Goal: Task Accomplishment & Management: Manage account settings

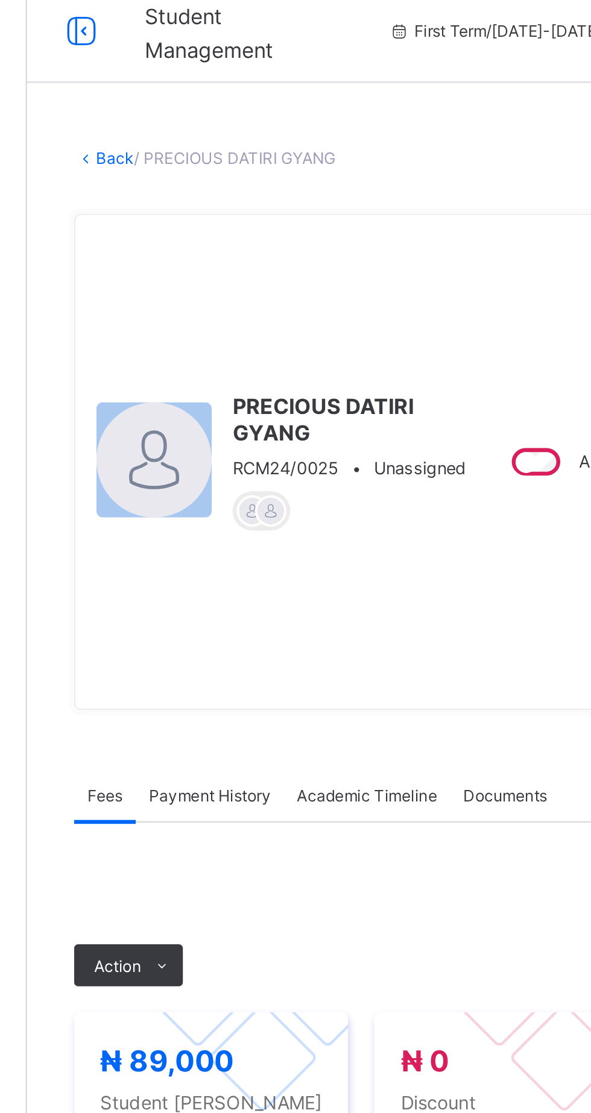
click at [194, 84] on link "Back" at bounding box center [185, 82] width 17 height 9
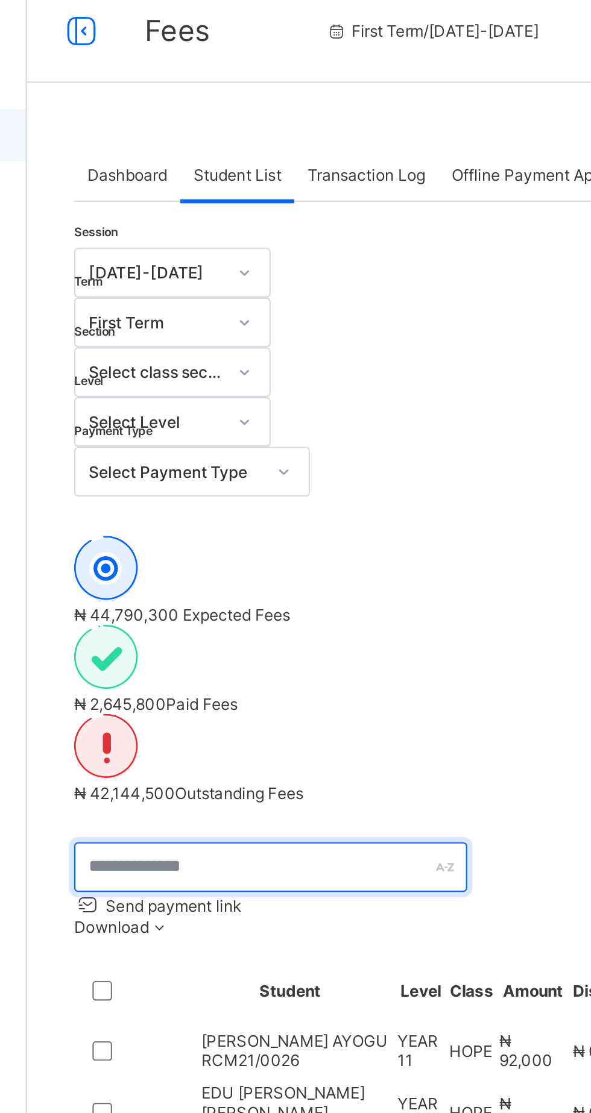
click at [277, 398] on input "text" at bounding box center [256, 409] width 181 height 23
click at [248, 398] on input "text" at bounding box center [256, 409] width 181 height 23
click at [221, 398] on input "text" at bounding box center [256, 409] width 181 height 23
click at [228, 398] on input "text" at bounding box center [256, 409] width 181 height 23
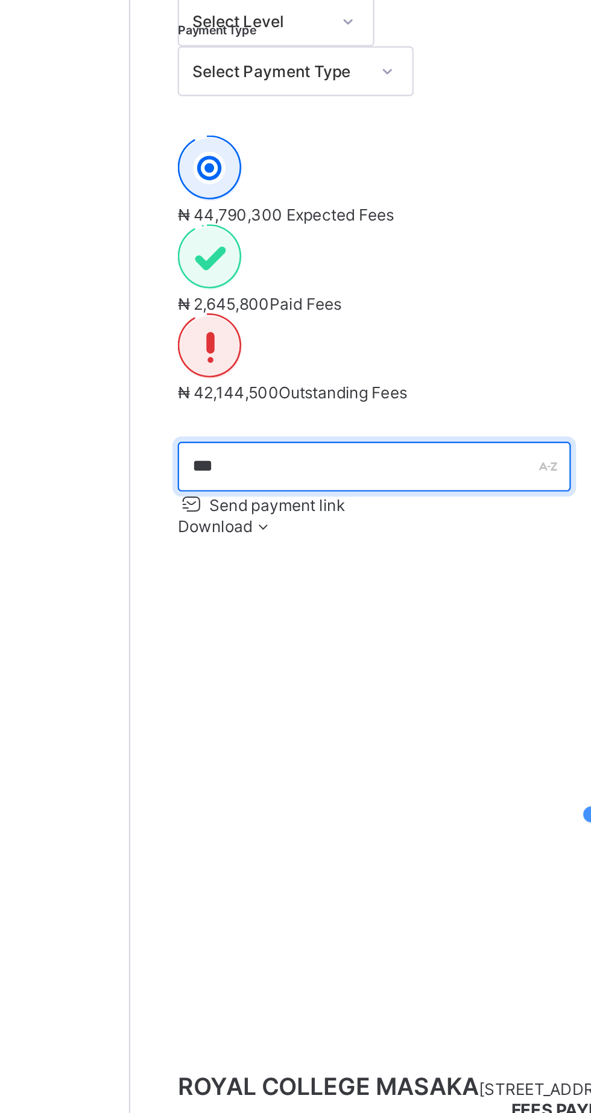
type input "****"
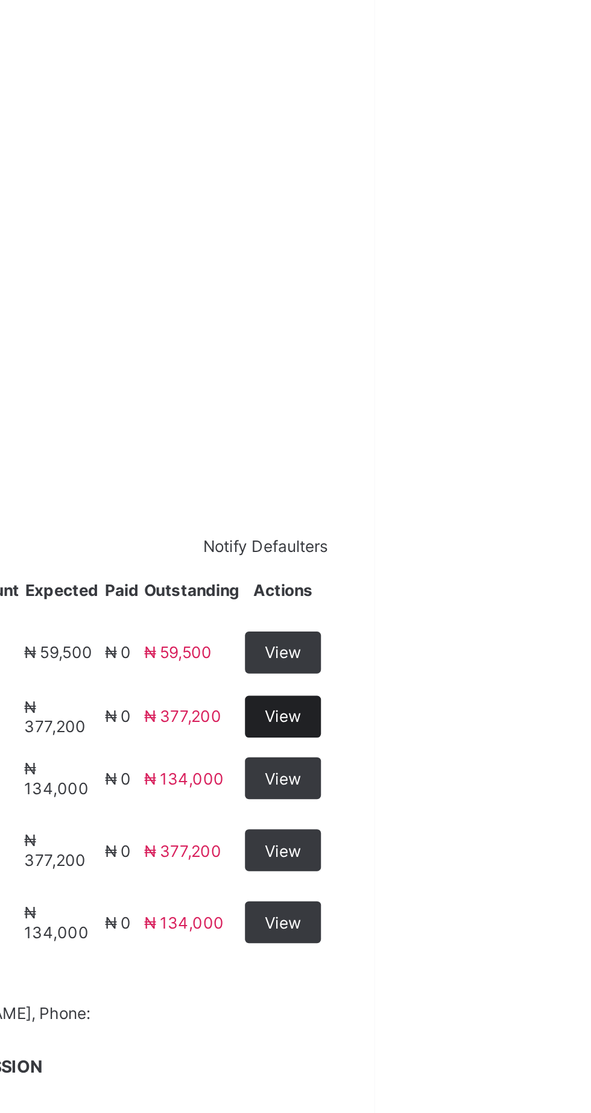
click at [557, 519] on span "View" at bounding box center [548, 523] width 17 height 9
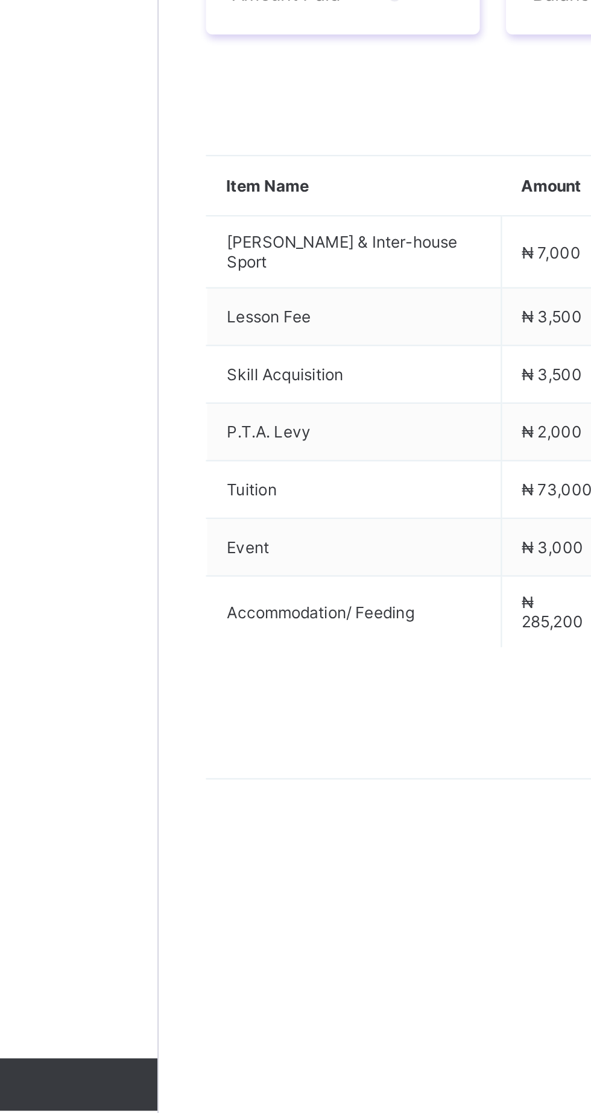
click at [199, 510] on ul "Receive Payment Manage Discount Send Email Reminder" at bounding box center [246, 476] width 100 height 67
click at [261, 462] on li "Receive Payment" at bounding box center [246, 452] width 99 height 19
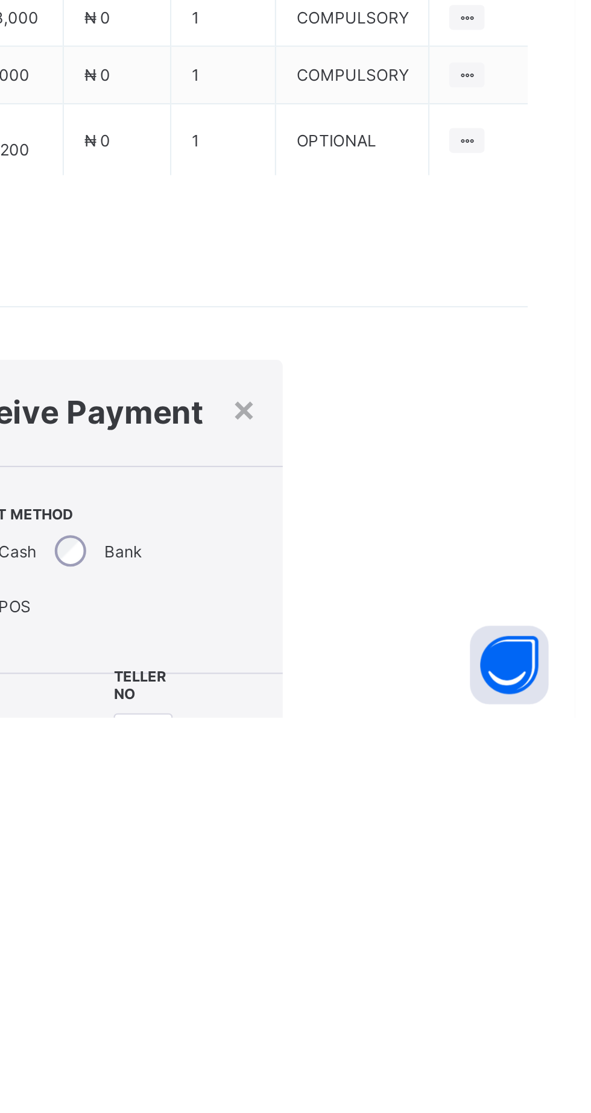
scroll to position [251, 0]
click at [389, 1111] on div at bounding box center [367, 1123] width 43 height 25
type input "*"
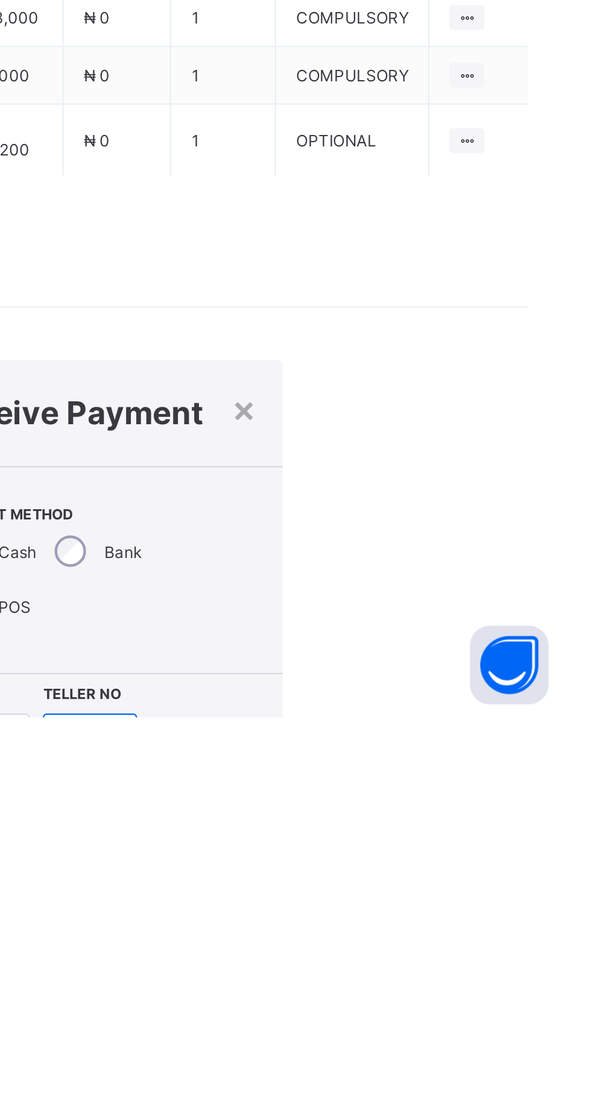
type input "**********"
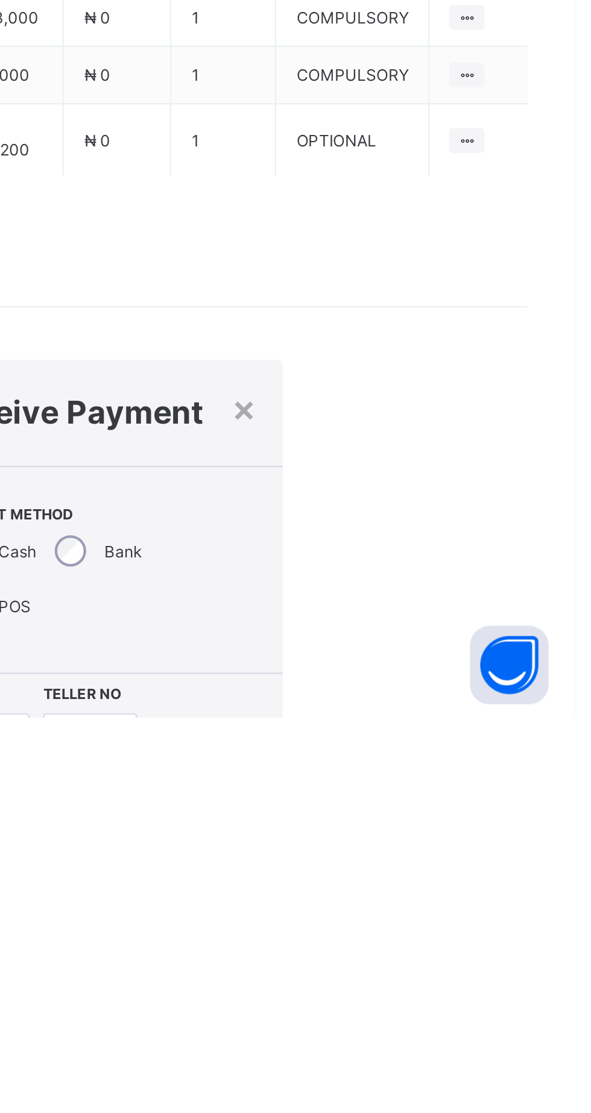
type input "**********"
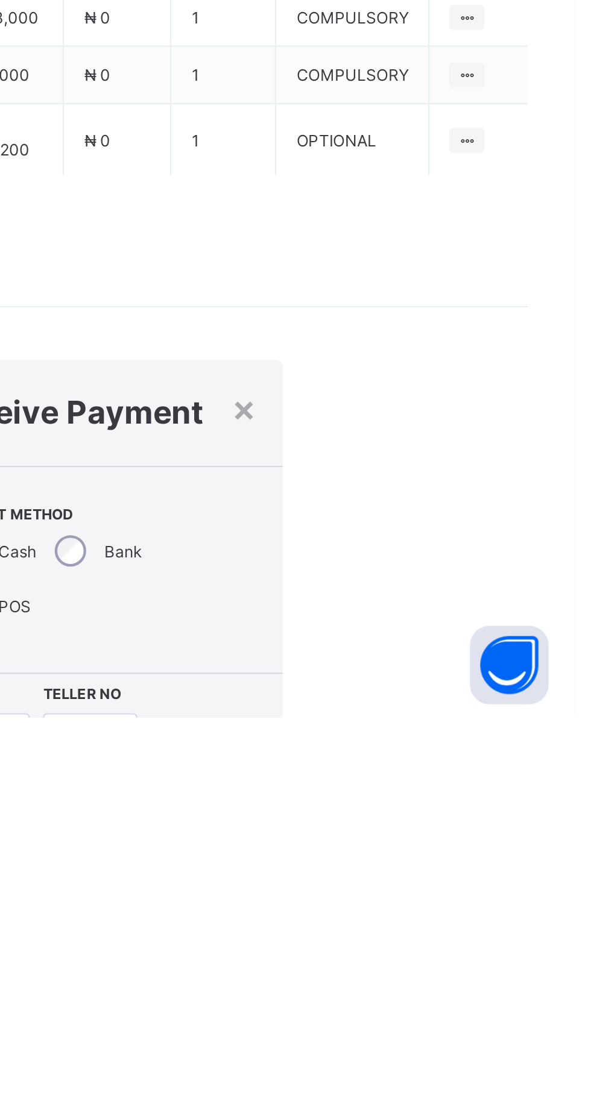
scroll to position [0, 0]
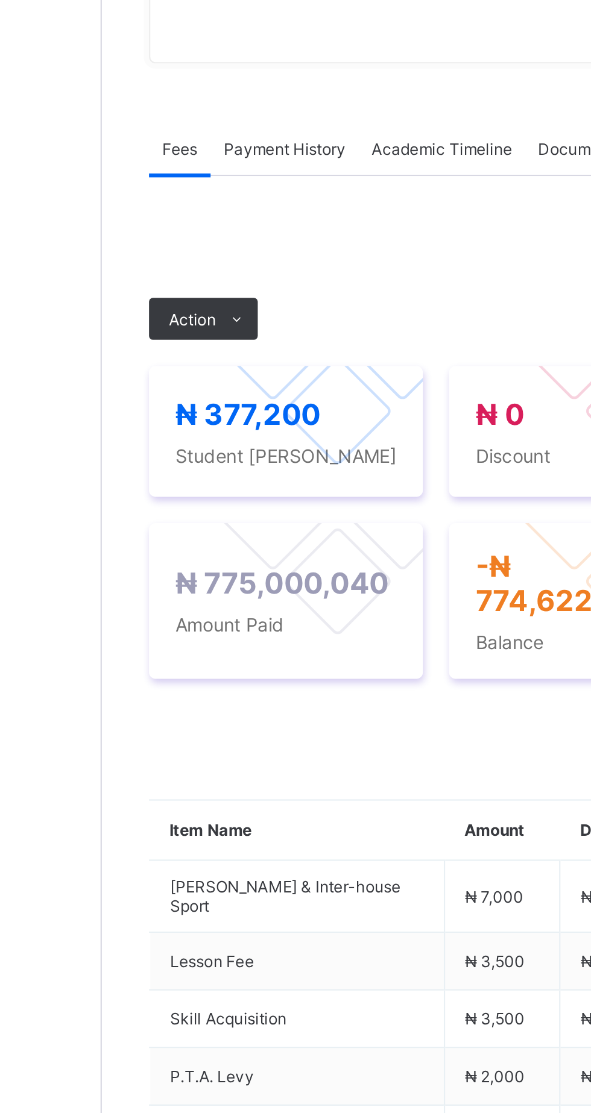
click at [231, 361] on div "Payment History" at bounding box center [229, 349] width 68 height 24
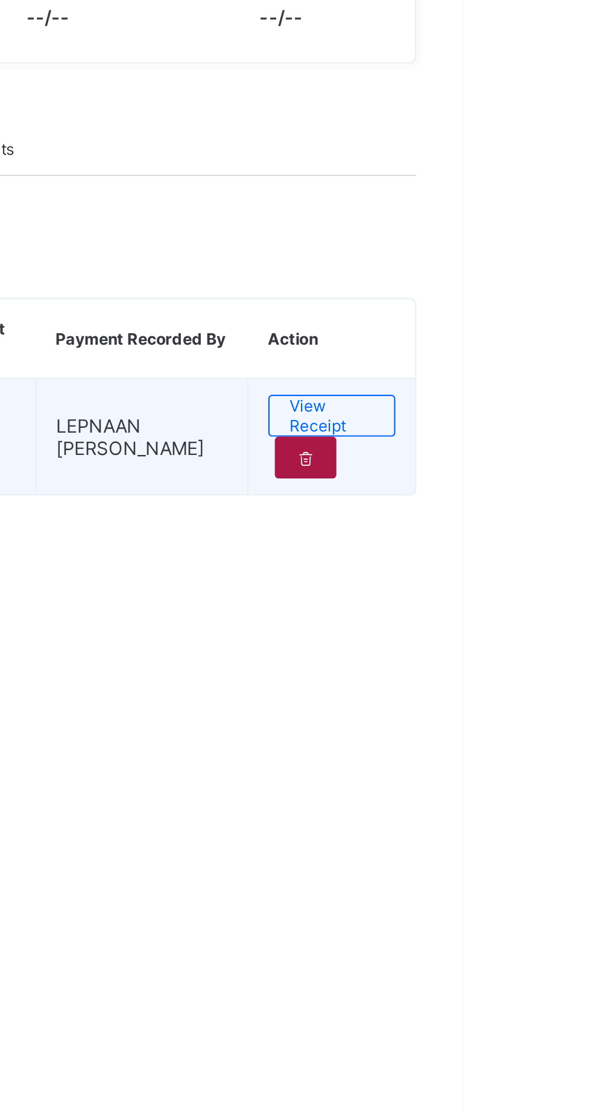
click at [513, 496] on icon at bounding box center [518, 491] width 10 height 9
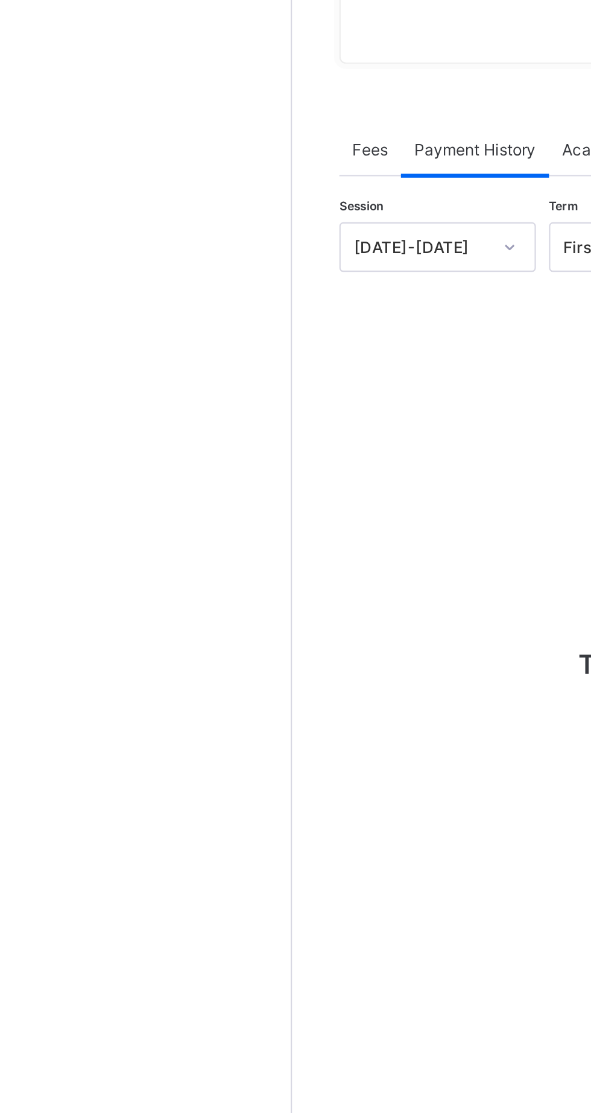
click at [187, 354] on span "Fees" at bounding box center [180, 349] width 16 height 9
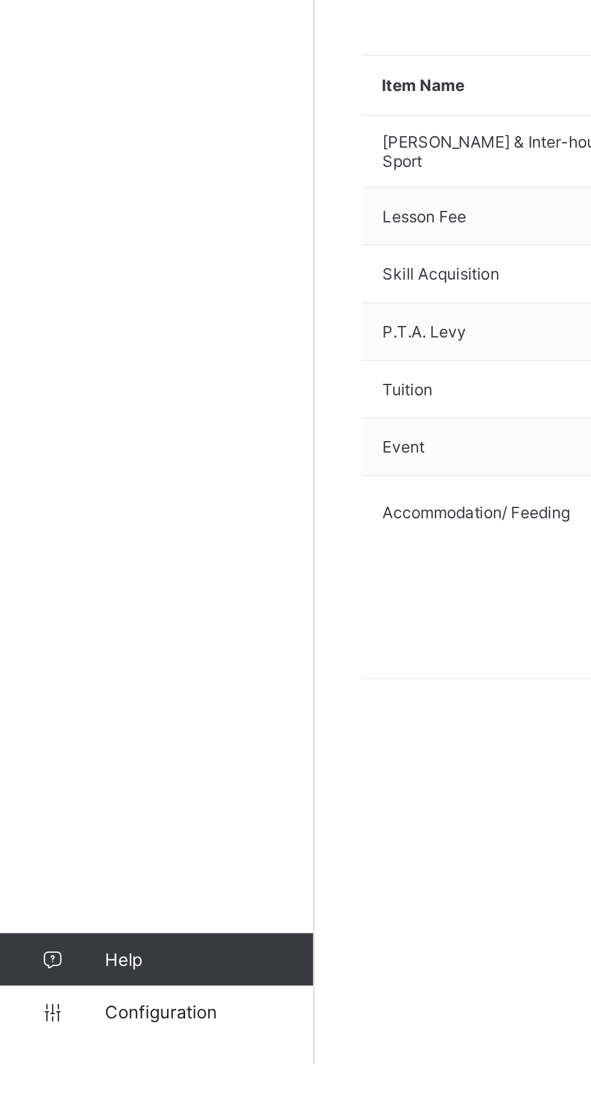
click at [193, 432] on span "Action" at bounding box center [186, 427] width 22 height 9
click at [230, 462] on li "Receive Payment" at bounding box center [246, 452] width 99 height 19
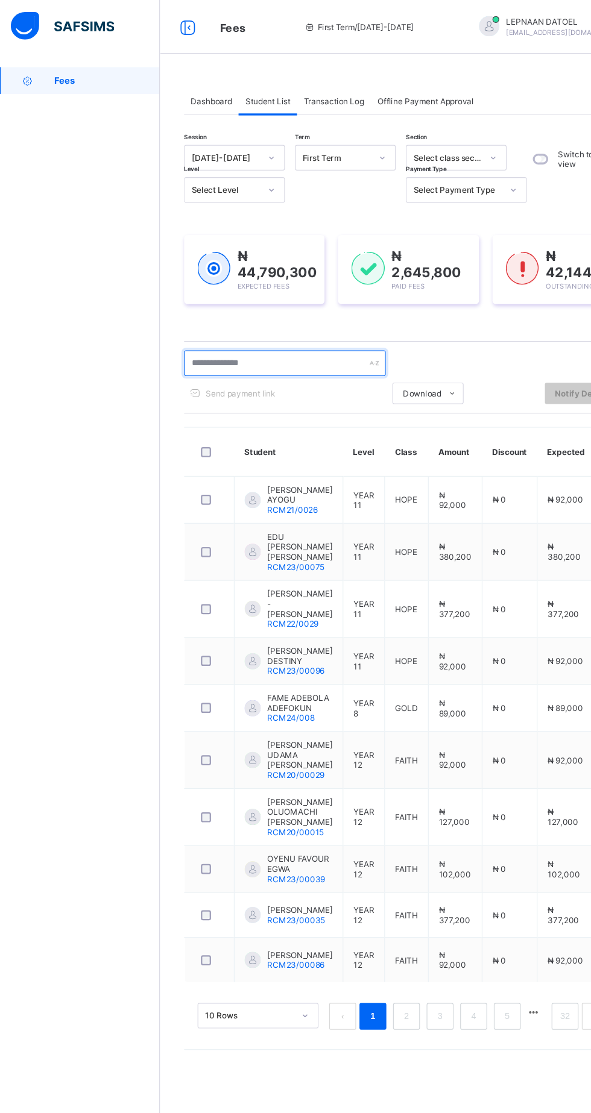
click at [224, 329] on input "text" at bounding box center [256, 326] width 181 height 23
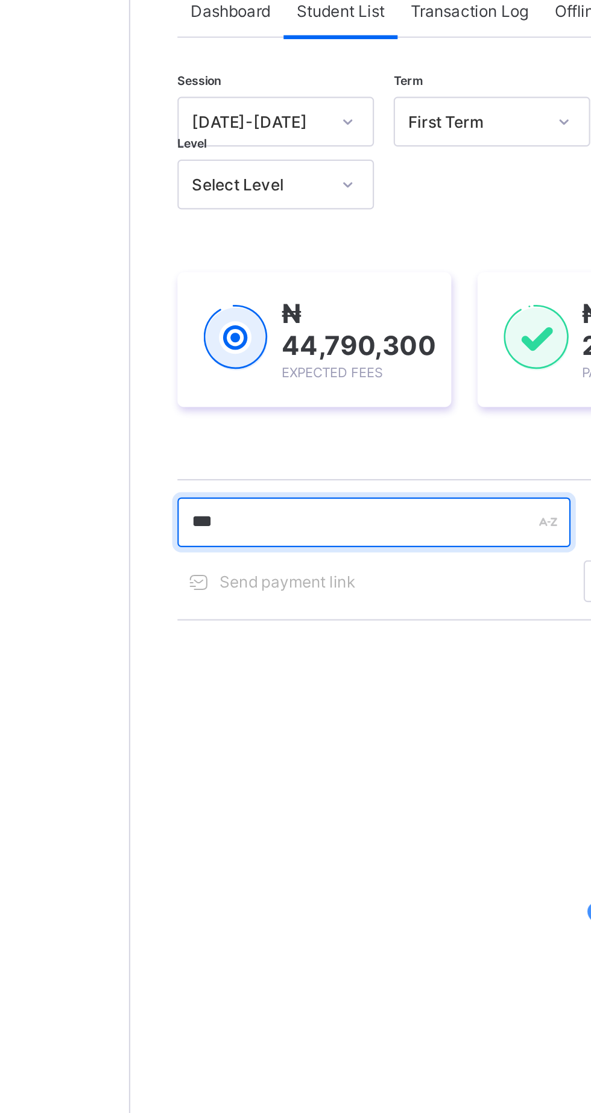
type input "****"
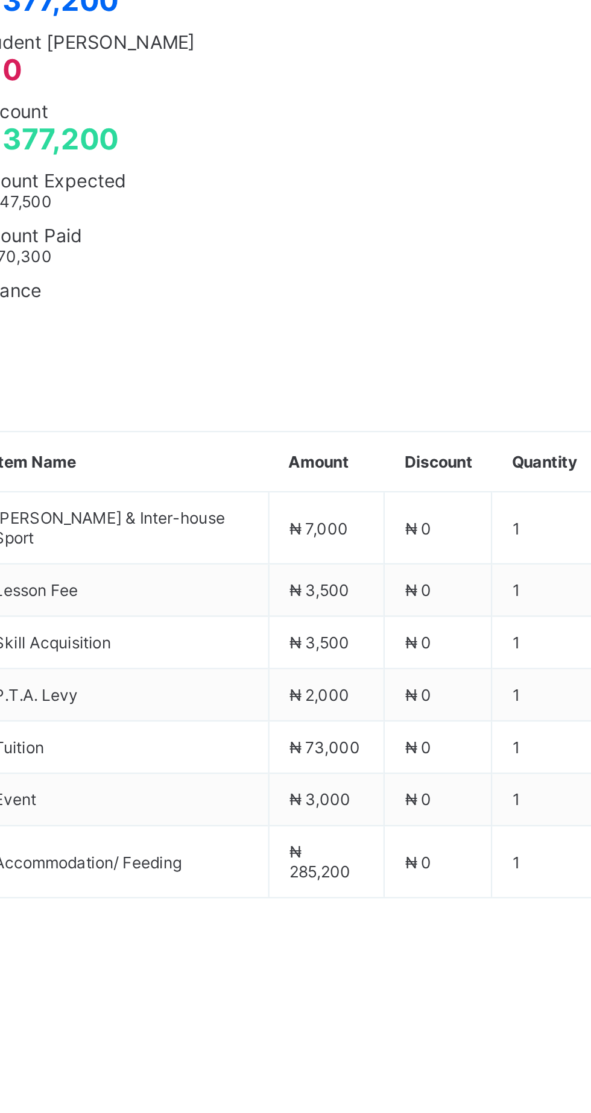
click at [229, 495] on div "Payment History" at bounding box center [229, 483] width 68 height 24
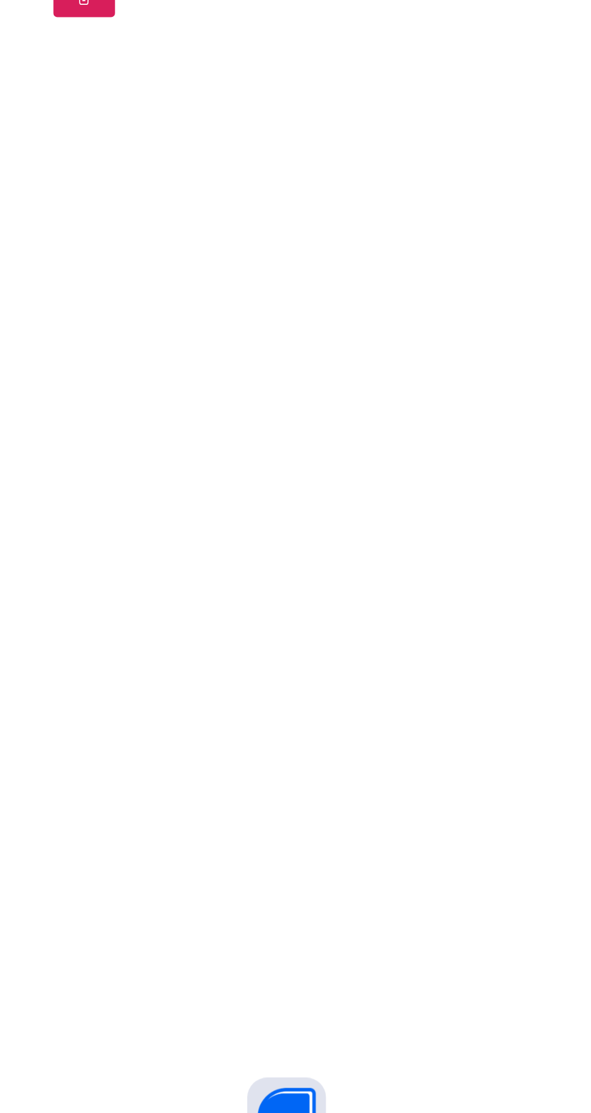
click at [495, 563] on span "View Receipt" at bounding box center [472, 558] width 45 height 9
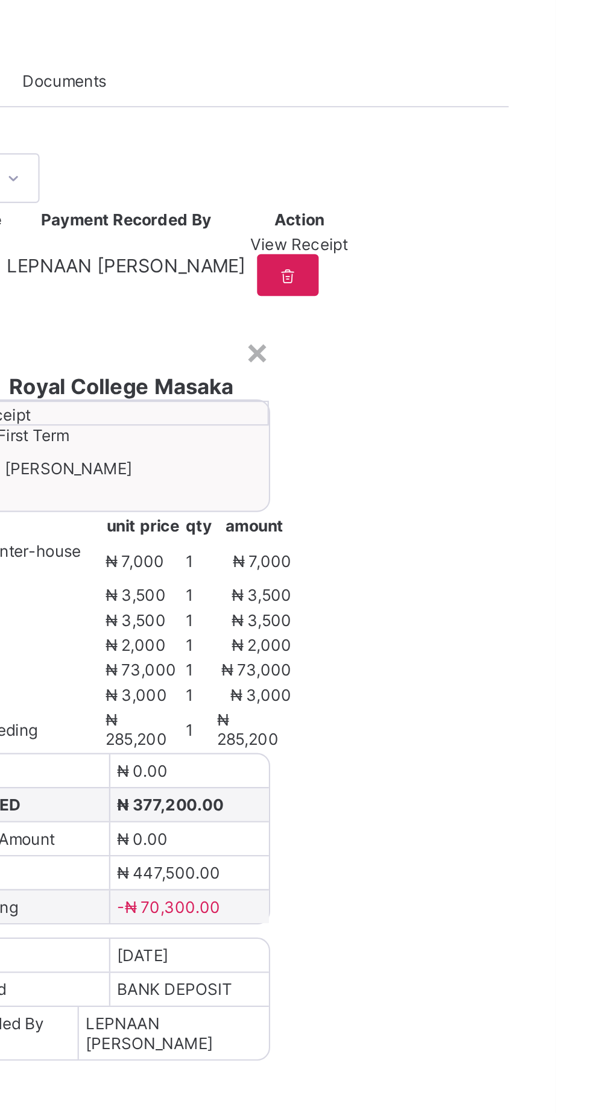
click at [349, 642] on span "Download receipt" at bounding box center [319, 637] width 60 height 9
